Goal: Information Seeking & Learning: Learn about a topic

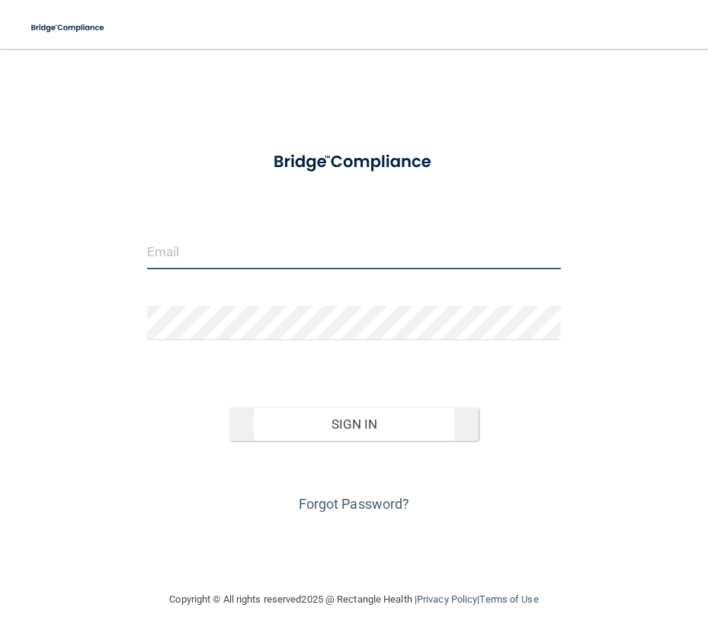
type input "[EMAIL_ADDRESS][DOMAIN_NAME]"
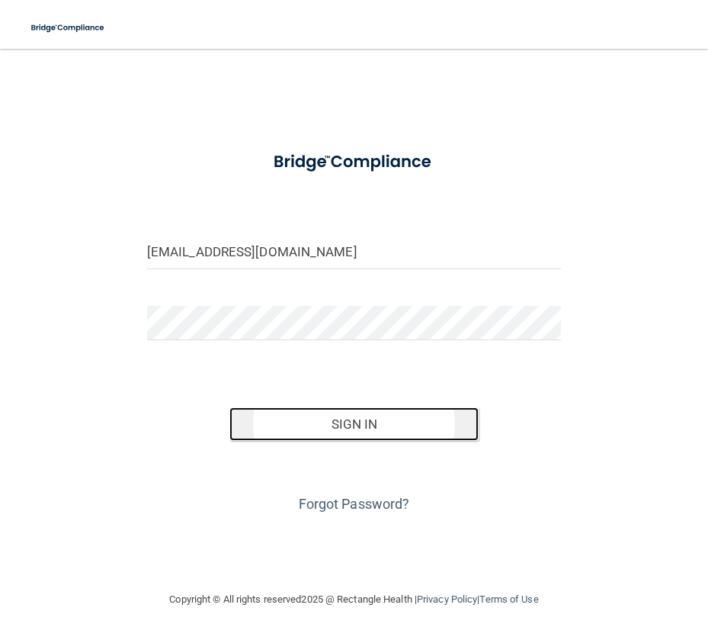
click at [371, 425] on button "Sign In" at bounding box center [353, 424] width 248 height 34
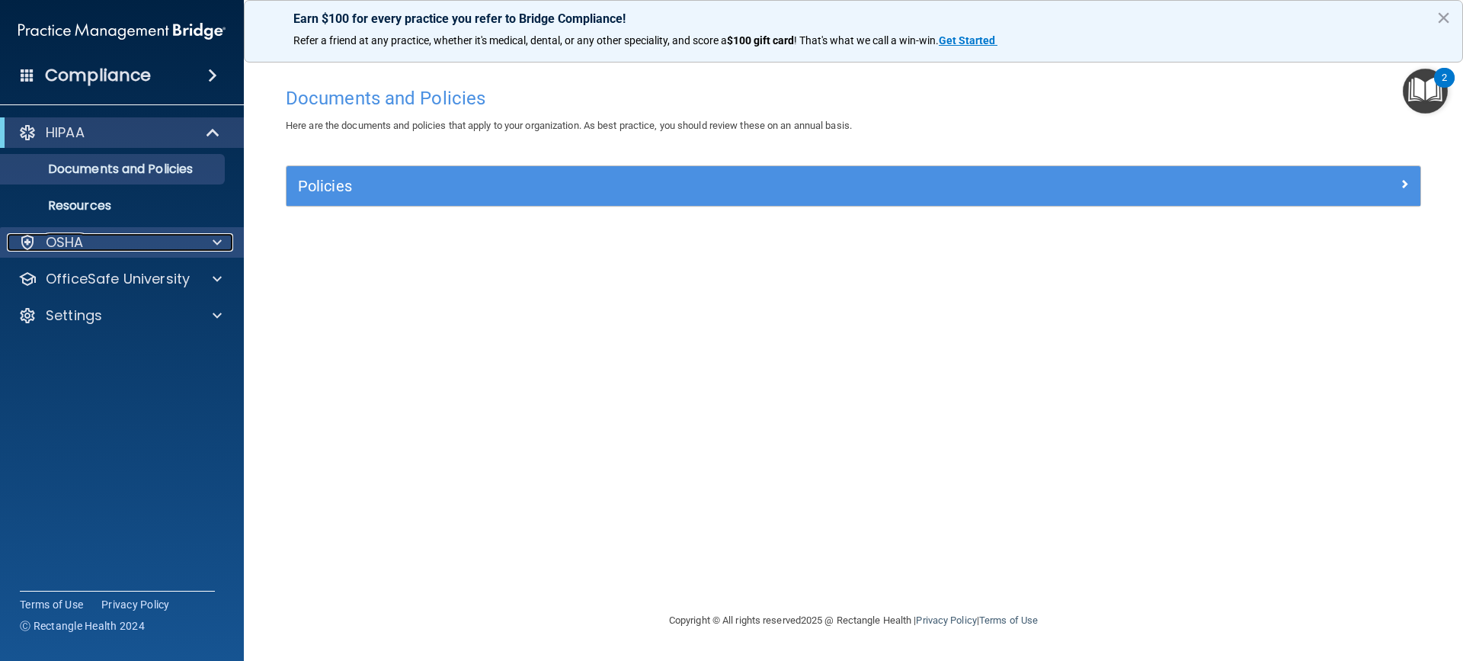
click at [217, 248] on span at bounding box center [217, 242] width 9 height 18
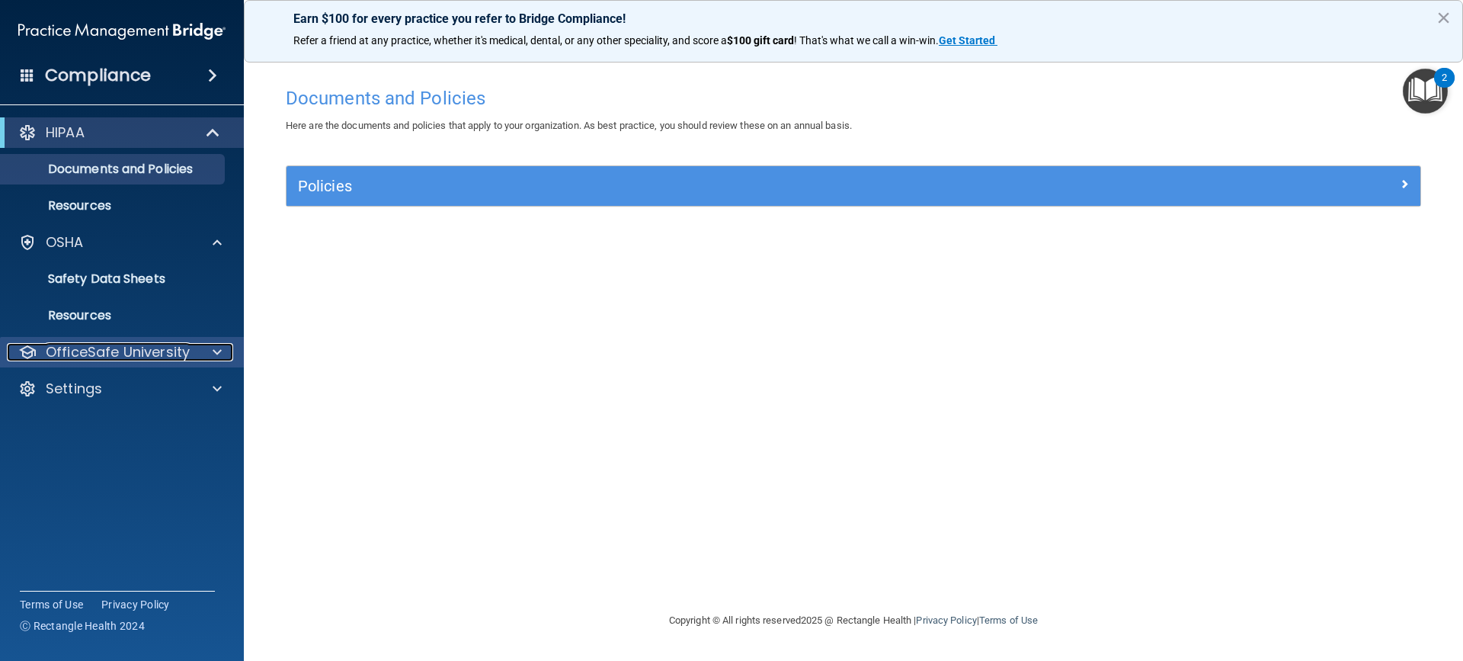
click at [206, 354] on div at bounding box center [215, 352] width 38 height 18
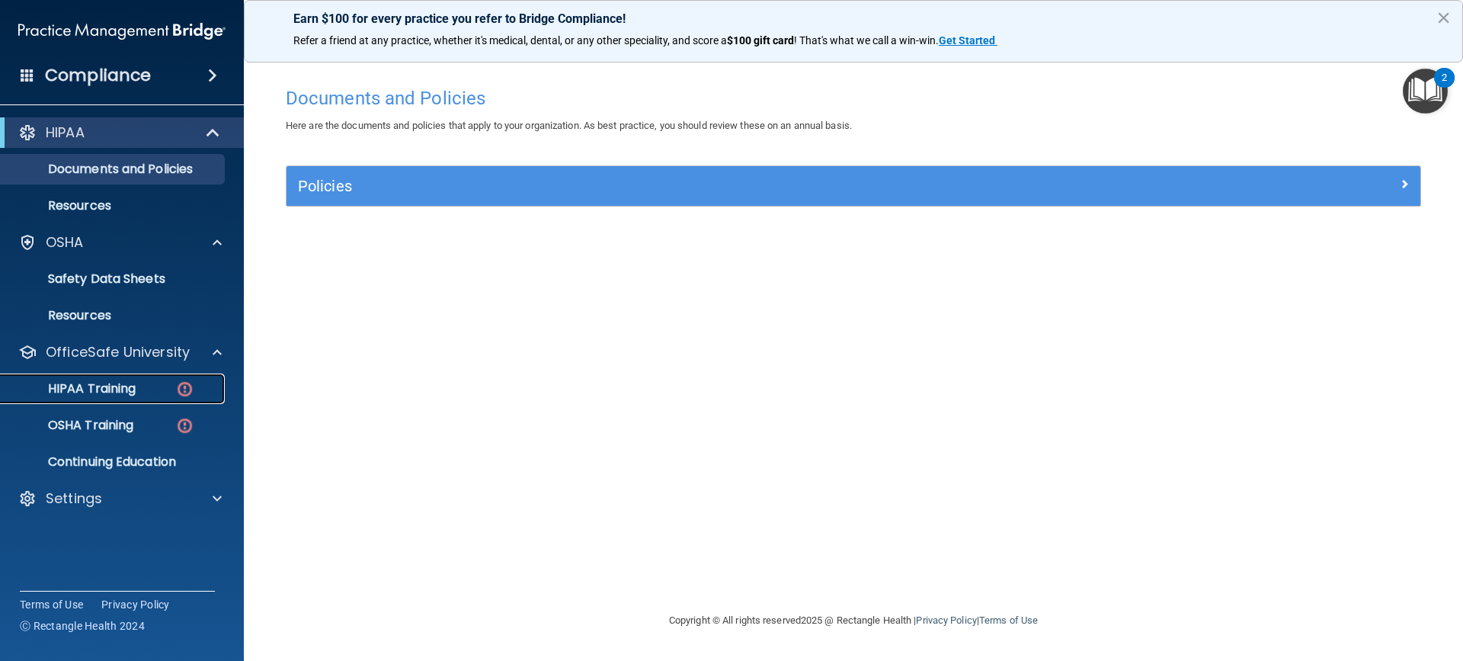
click at [127, 390] on p "HIPAA Training" at bounding box center [73, 388] width 126 height 15
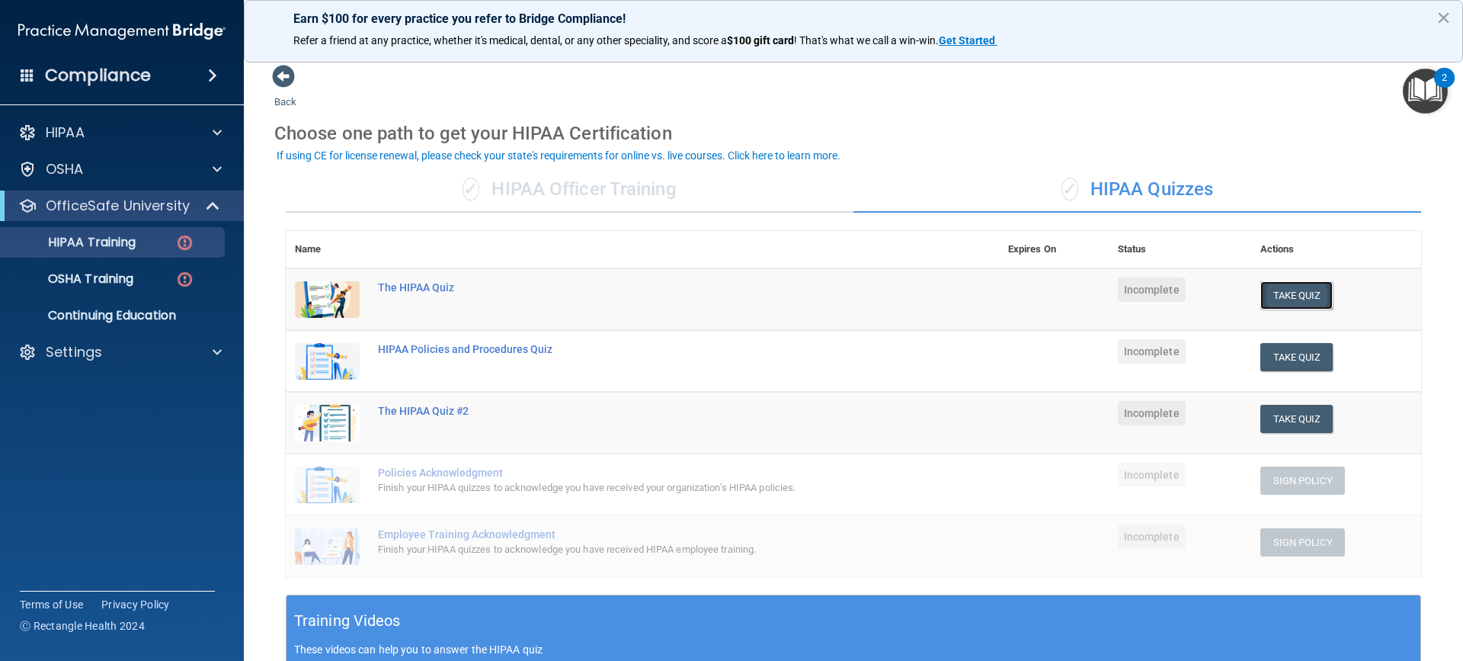
click at [707, 297] on button "Take Quiz" at bounding box center [1297, 295] width 73 height 28
